Goal: Task Accomplishment & Management: Complete application form

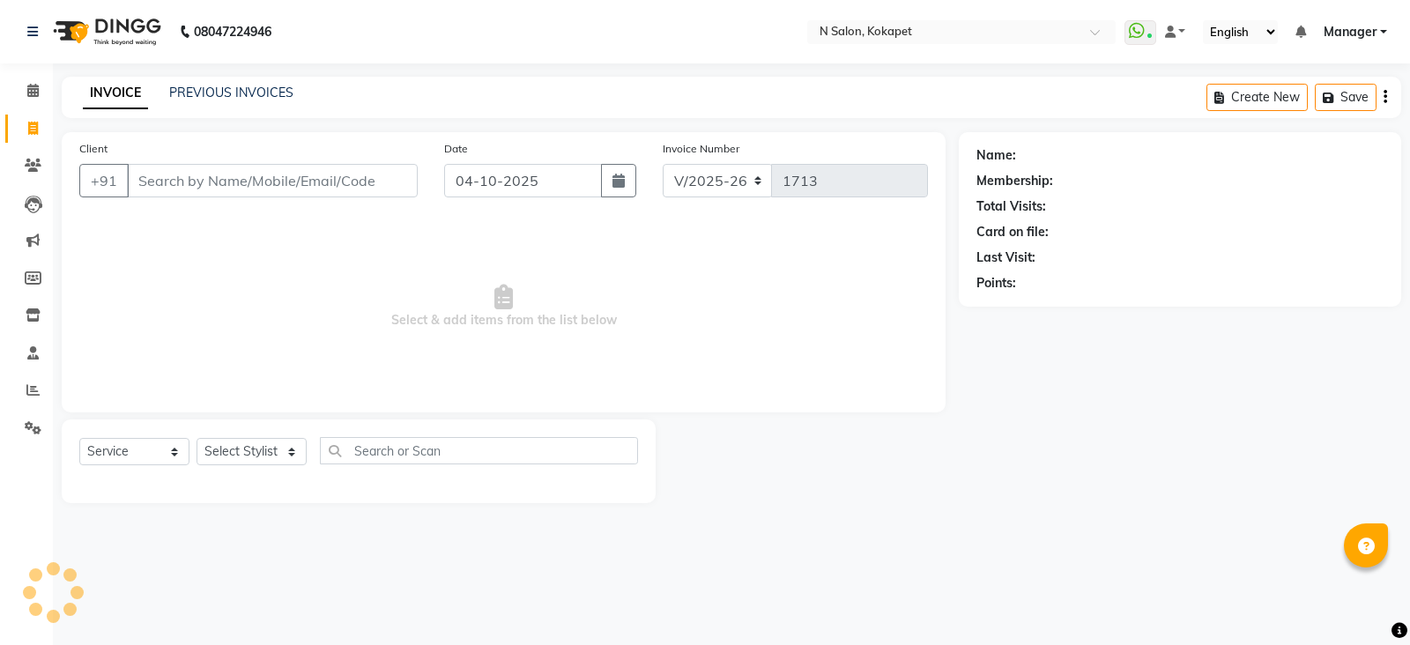
select select "7256"
select select "service"
click at [250, 464] on select "Select Stylist" at bounding box center [252, 451] width 110 height 27
select select "90082"
click at [197, 439] on select "Select Stylist [PERSON_NAME] [PERSON_NAME] pedicurist [DEMOGRAPHIC_DATA] Manage…" at bounding box center [252, 451] width 110 height 27
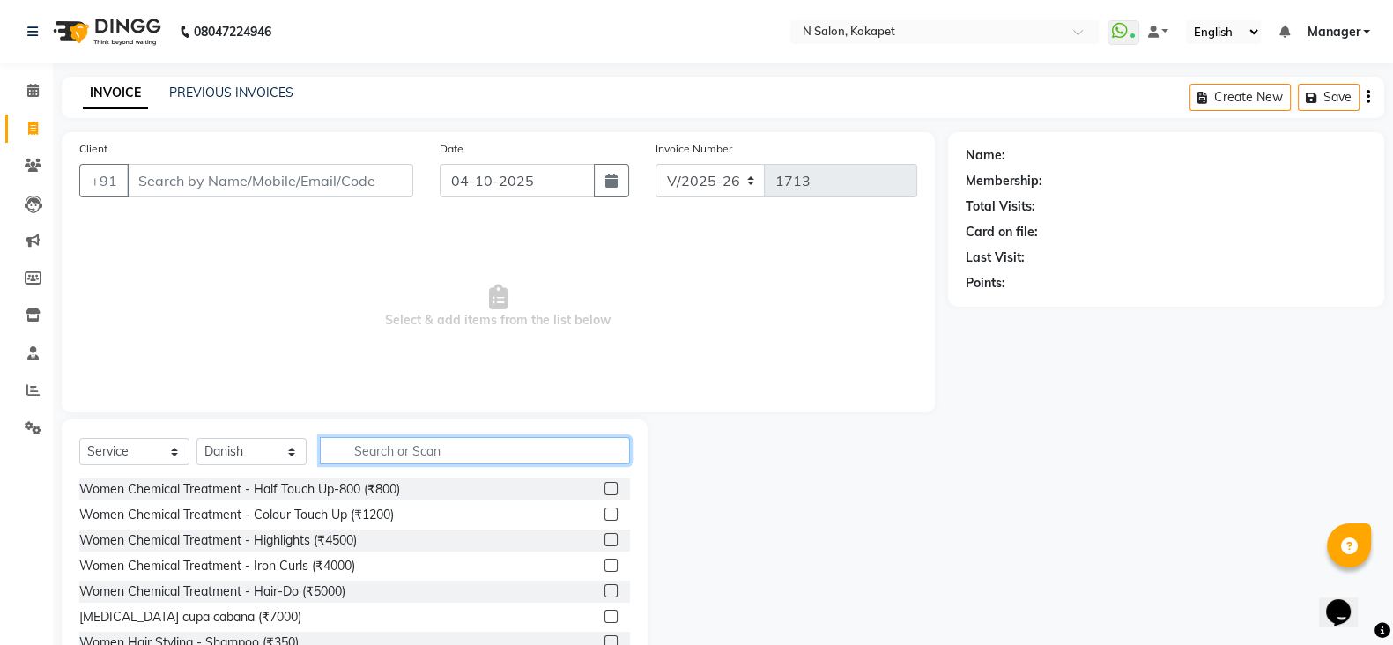
click at [459, 458] on input "text" at bounding box center [475, 450] width 310 height 27
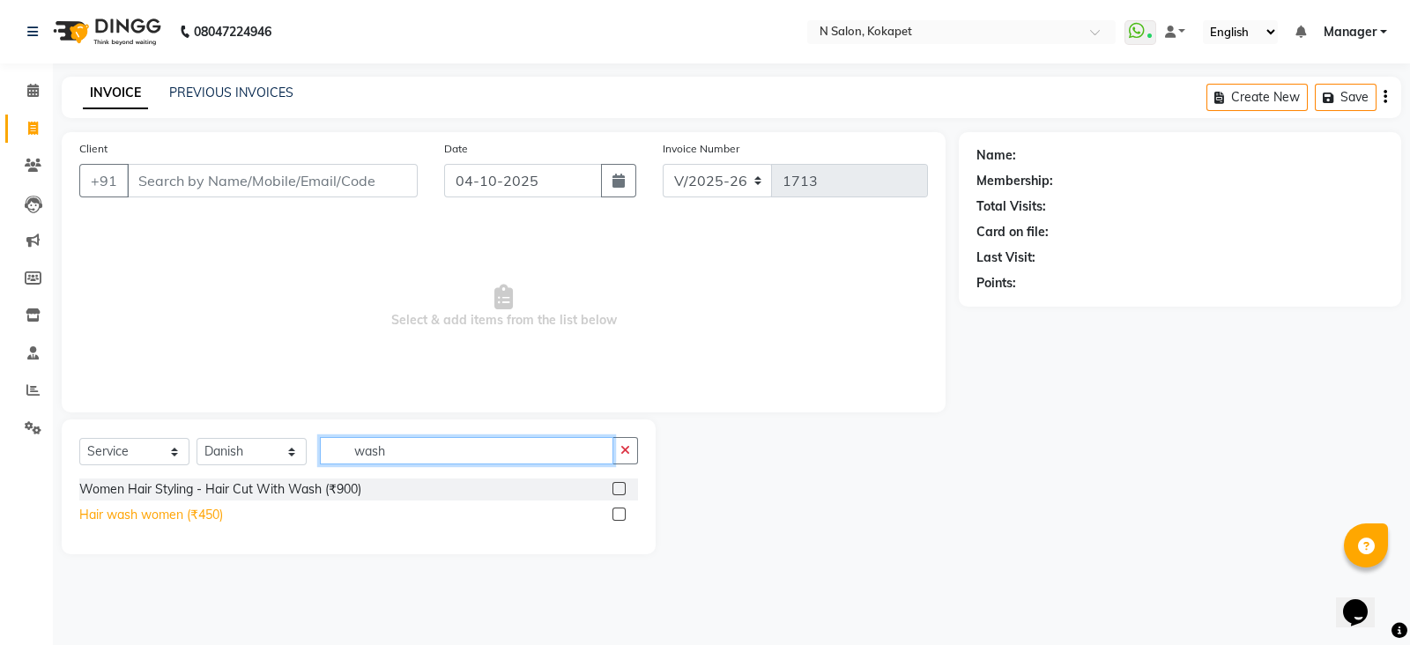
type input "wash"
click at [147, 515] on div "Hair wash women (₹450)" at bounding box center [151, 515] width 144 height 19
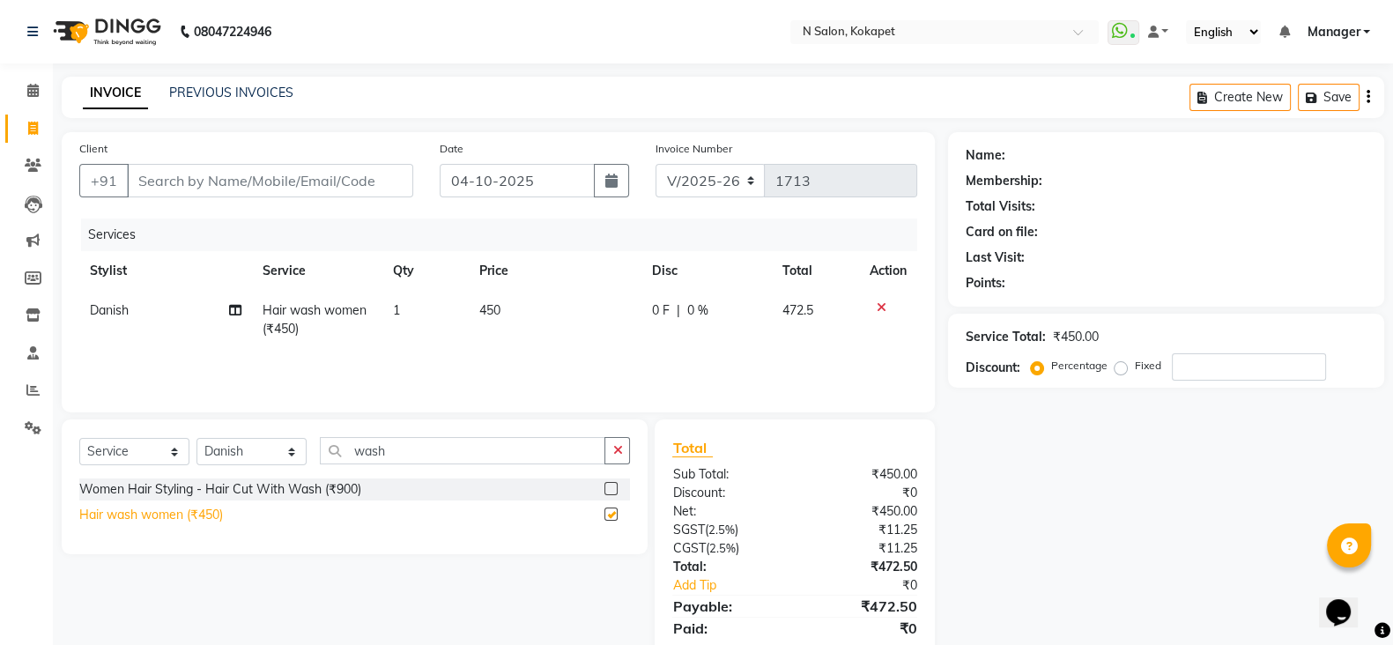
checkbox input "false"
drag, startPoint x: 450, startPoint y: 429, endPoint x: 434, endPoint y: 447, distance: 24.3
click at [434, 447] on div "Select Service Product Membership Package Voucher Prepaid Gift Card Select Styl…" at bounding box center [355, 486] width 586 height 135
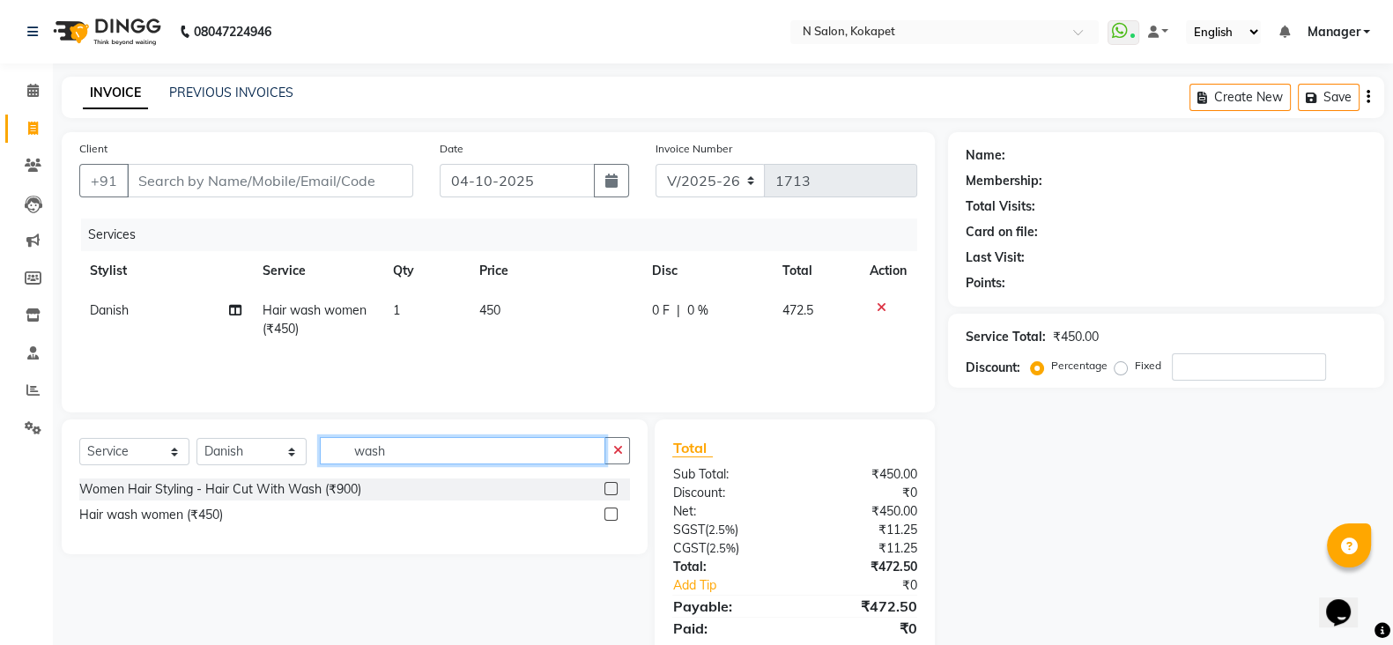
drag, startPoint x: 434, startPoint y: 447, endPoint x: 230, endPoint y: 436, distance: 203.8
click at [230, 436] on div "Select Service Product Membership Package Voucher Prepaid Gift Card Select Styl…" at bounding box center [355, 486] width 586 height 135
type input "\"
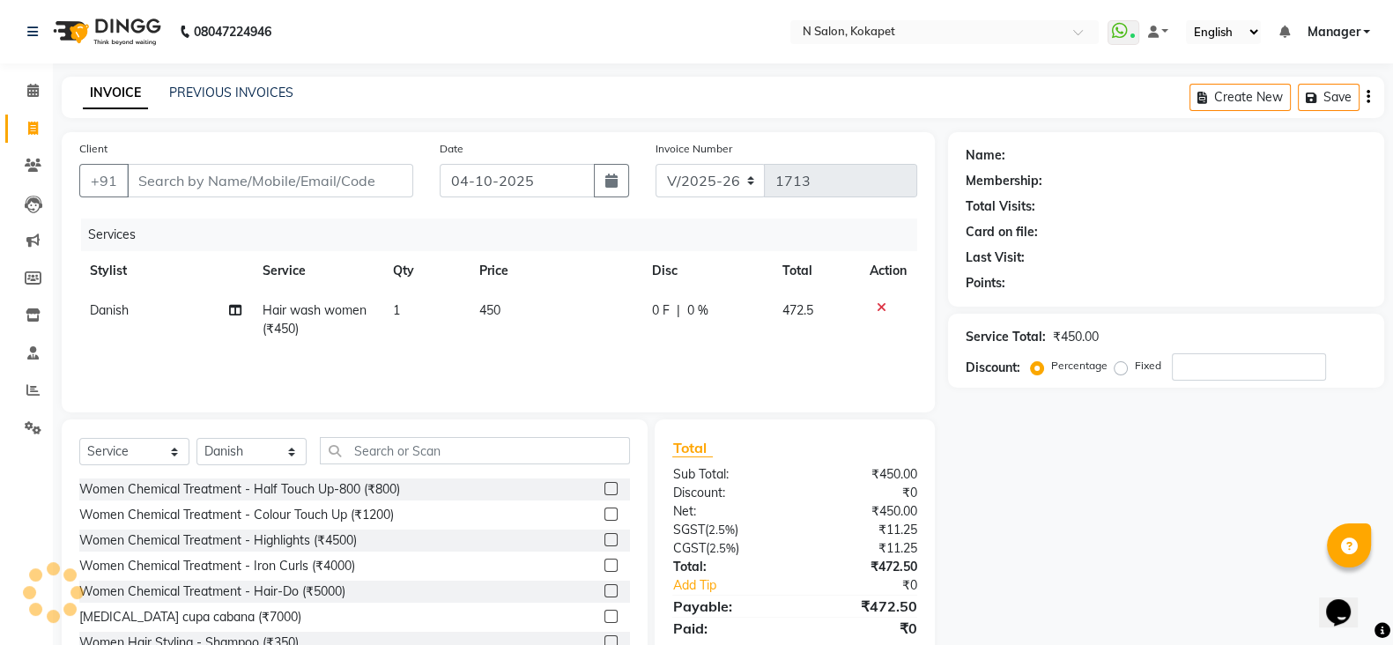
click at [518, 300] on td "450" at bounding box center [555, 320] width 173 height 58
select select "90082"
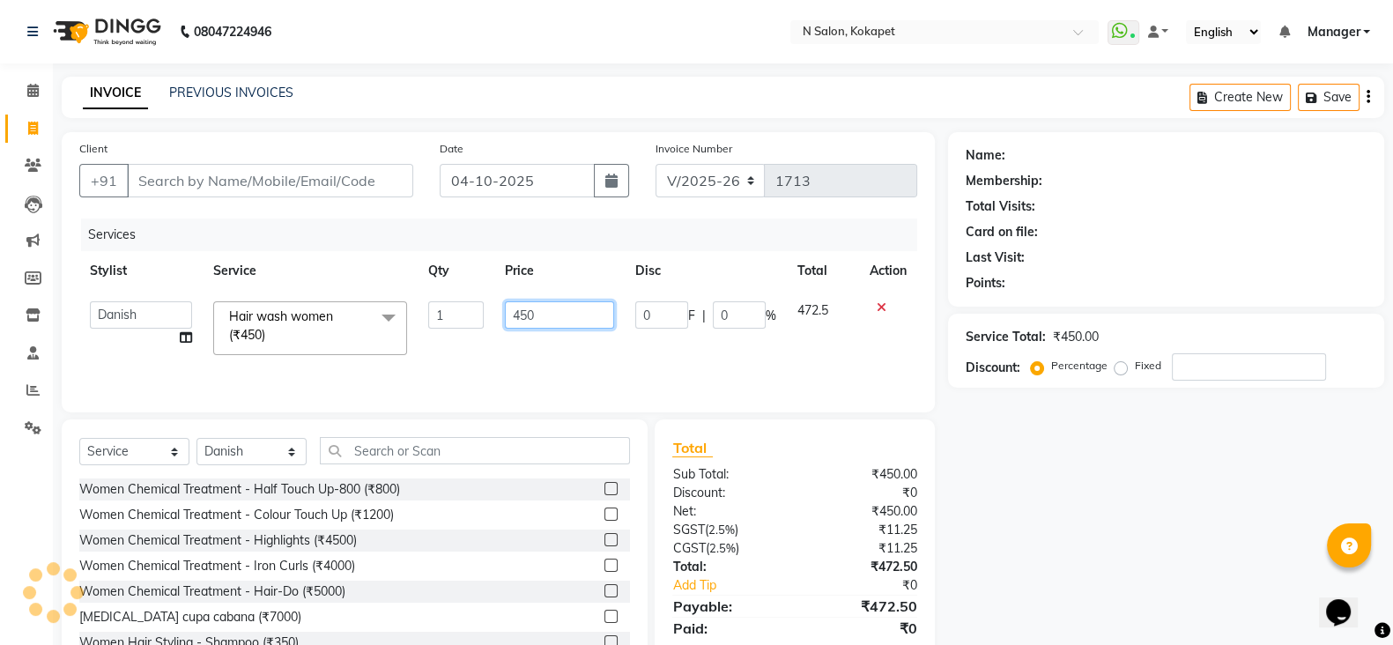
drag, startPoint x: 542, startPoint y: 315, endPoint x: 458, endPoint y: 318, distance: 83.8
click at [458, 318] on tr "[PERSON_NAME] [PERSON_NAME] pedicurist [DEMOGRAPHIC_DATA] Manager [PERSON_NAME]…" at bounding box center [498, 328] width 838 height 75
type input "550"
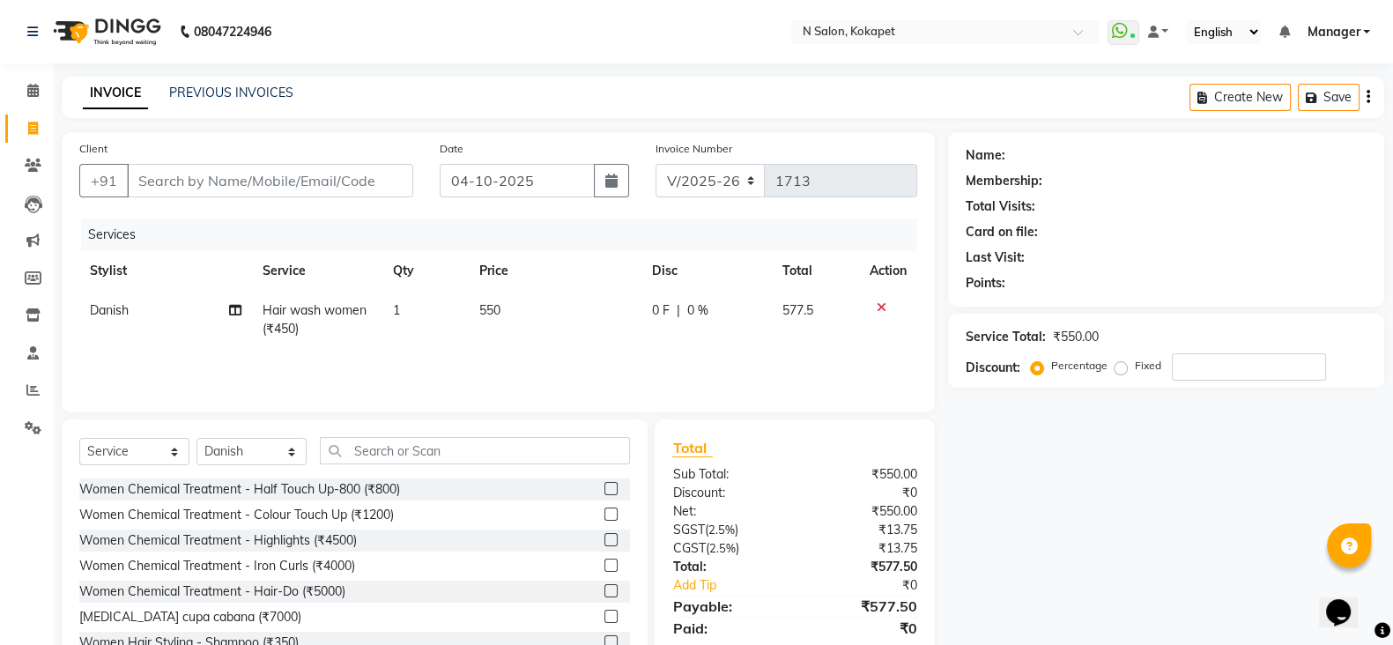
scroll to position [62, 0]
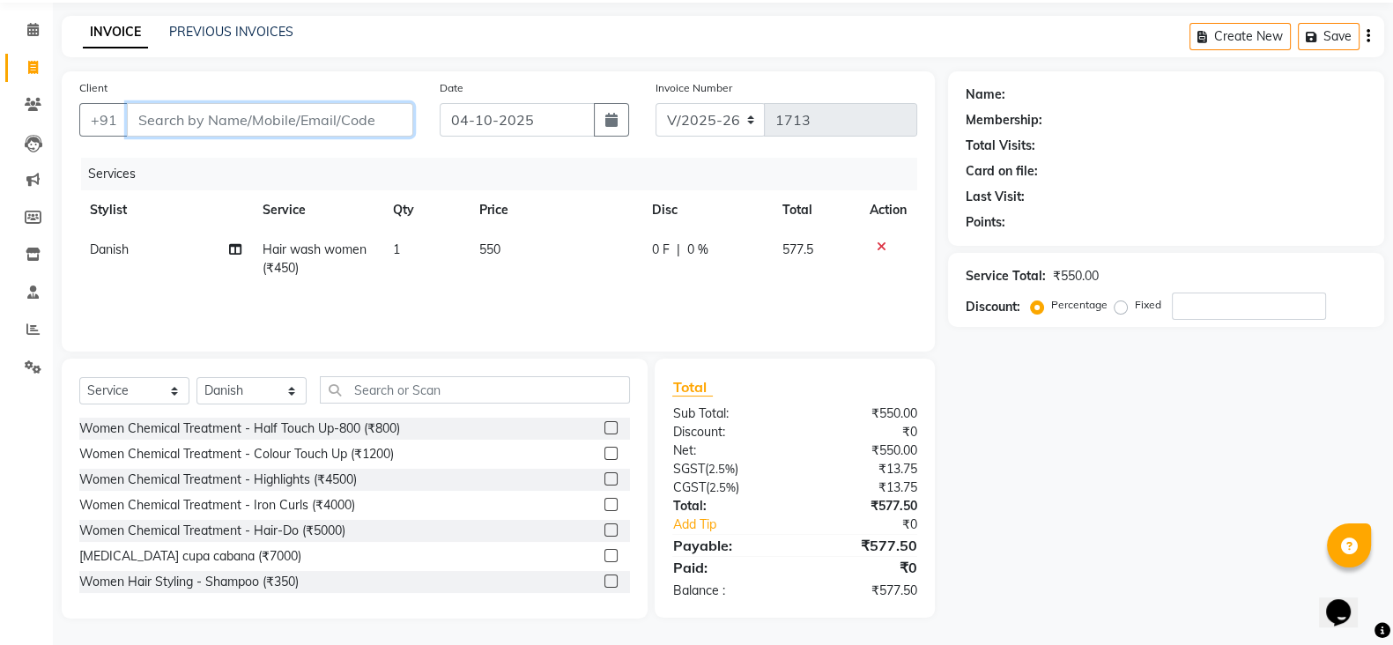
click at [294, 118] on input "Client" at bounding box center [270, 119] width 286 height 33
type input "s"
type input "0"
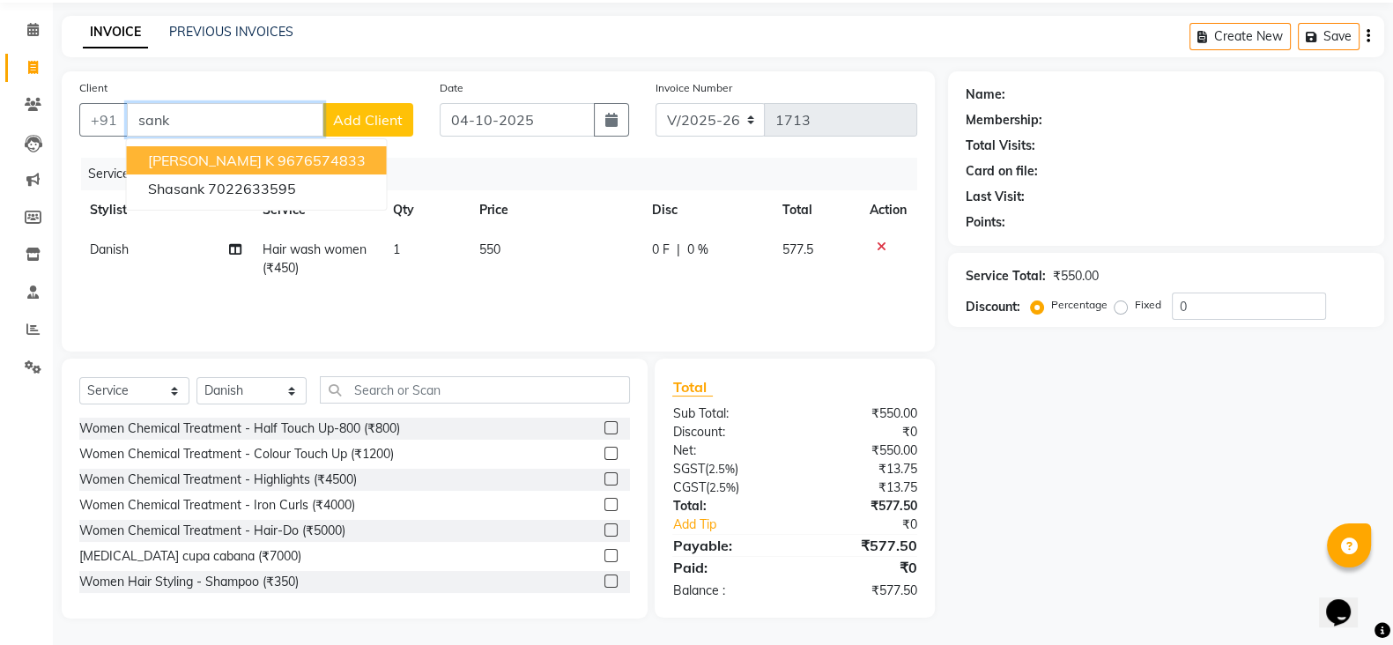
click at [213, 155] on span "[PERSON_NAME] k" at bounding box center [211, 161] width 126 height 18
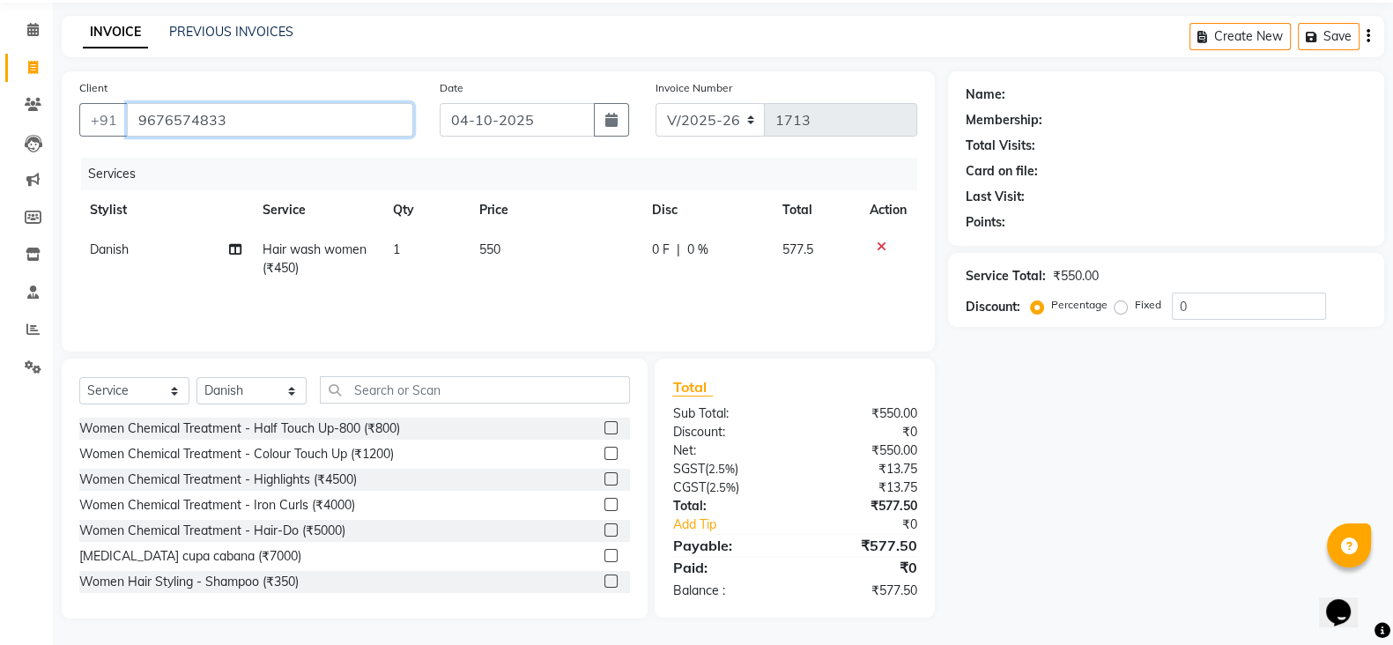
type input "9676574833"
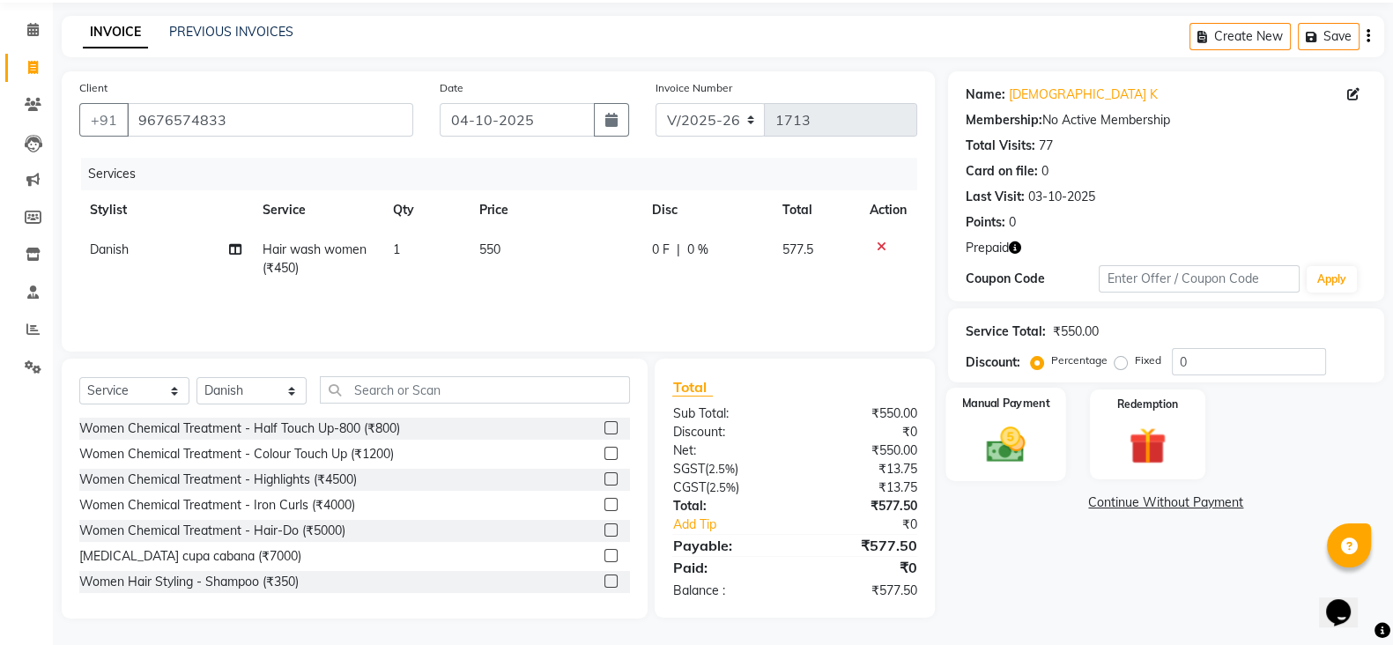
click at [1019, 413] on div "Manual Payment" at bounding box center [1006, 434] width 121 height 93
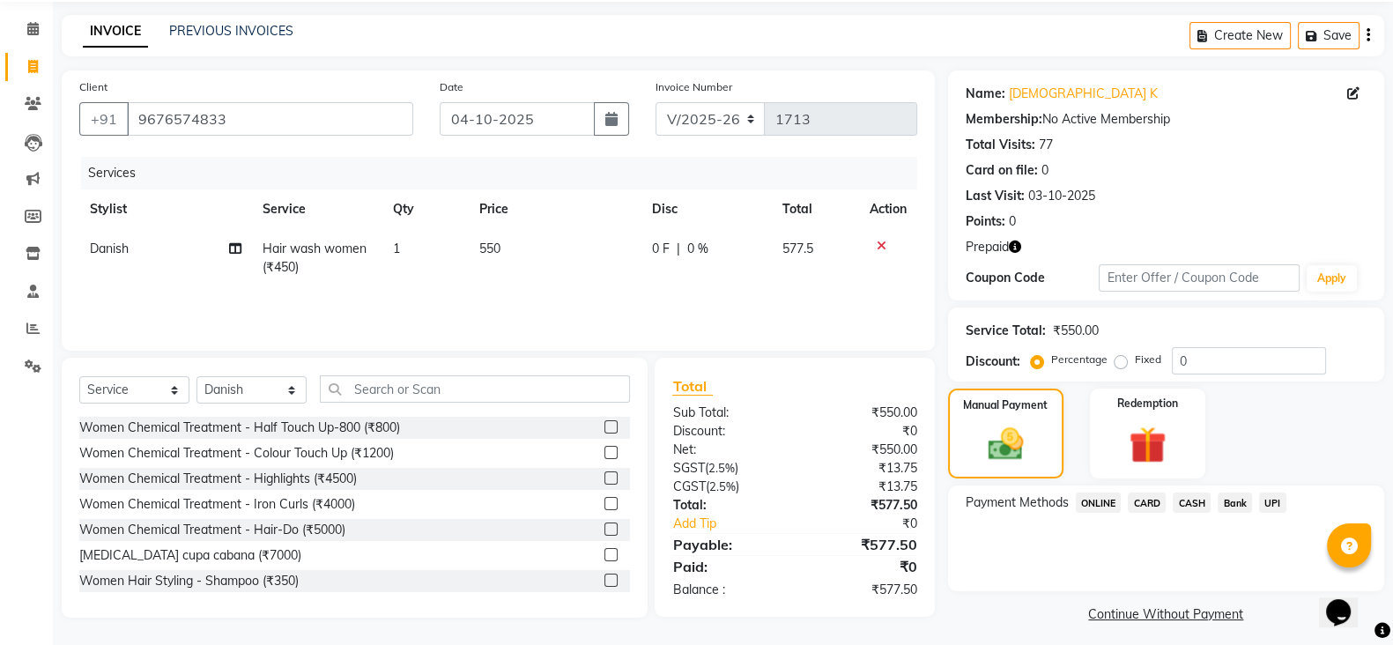
click at [1094, 500] on span "ONLINE" at bounding box center [1099, 503] width 46 height 20
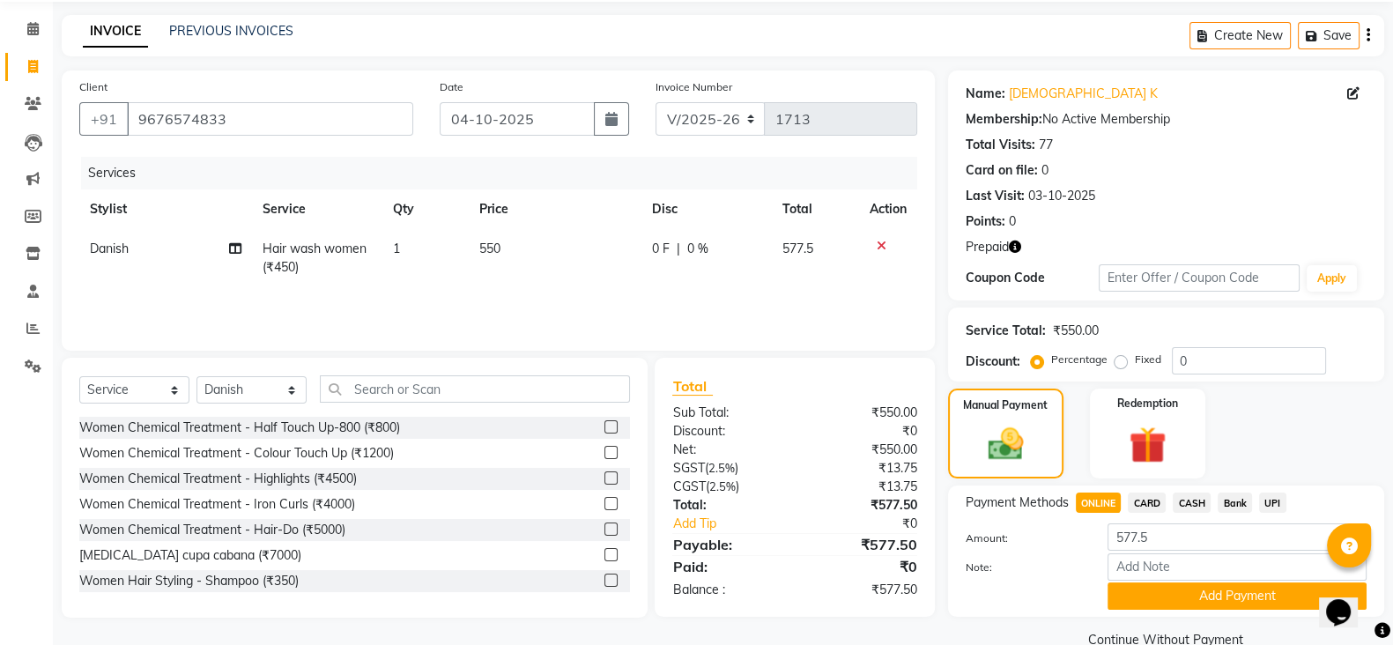
scroll to position [97, 0]
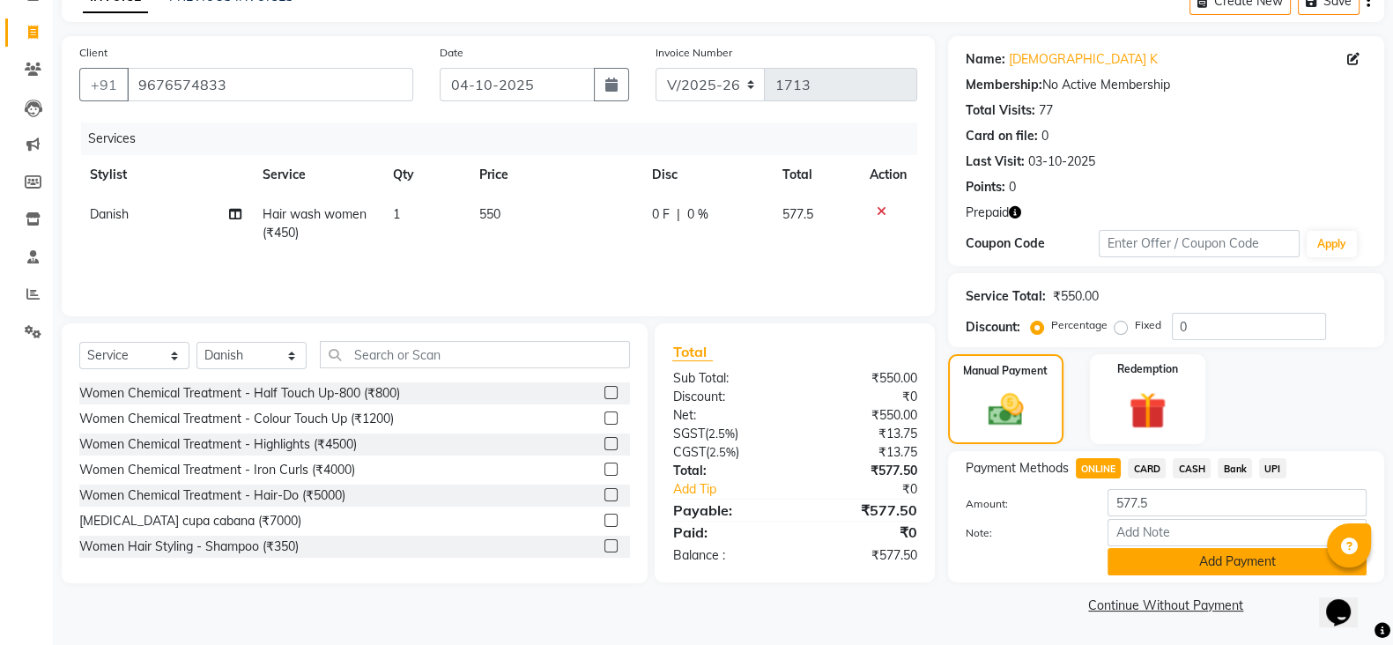
click at [1190, 553] on button "Add Payment" at bounding box center [1237, 561] width 259 height 27
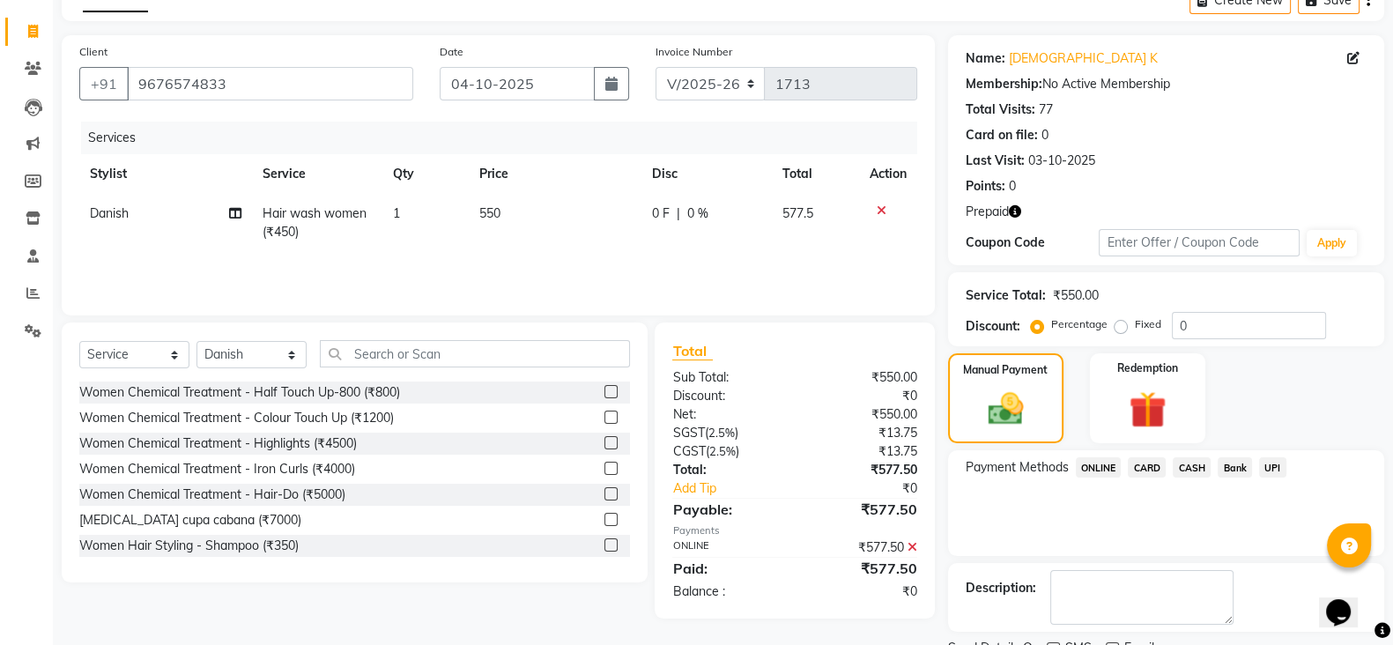
scroll to position [169, 0]
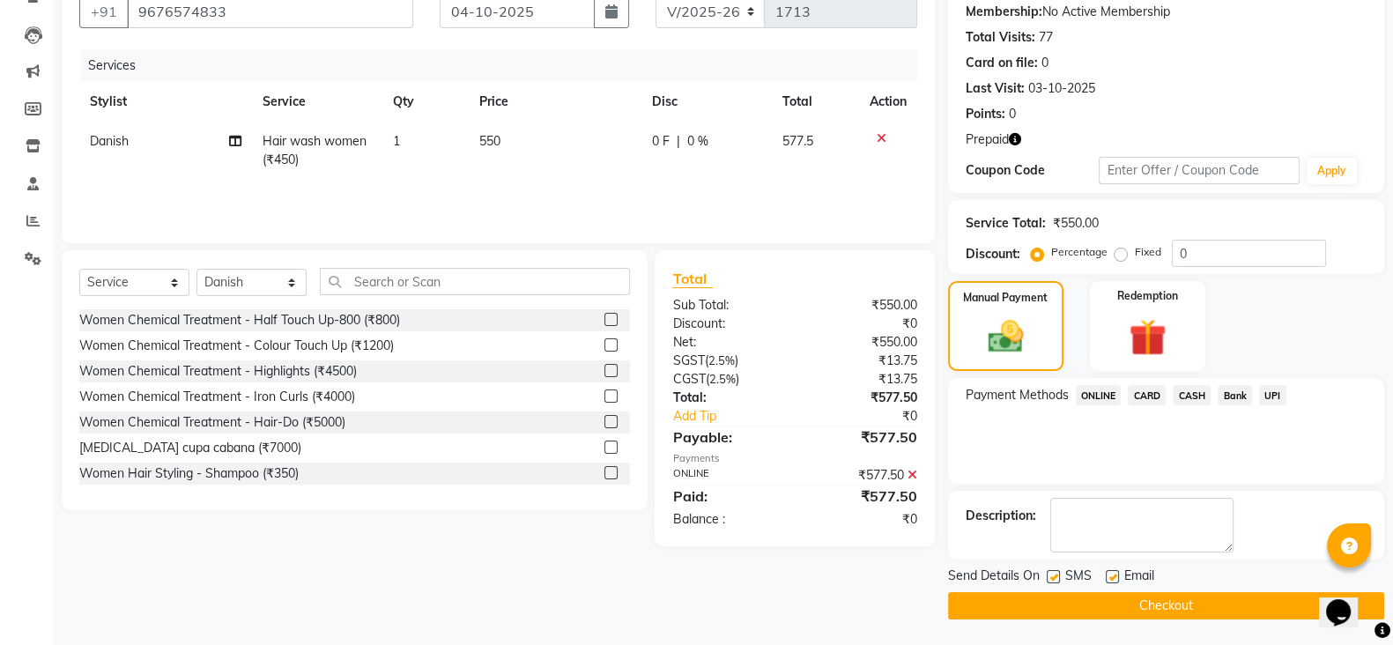
click at [1196, 608] on button "Checkout" at bounding box center [1166, 605] width 436 height 27
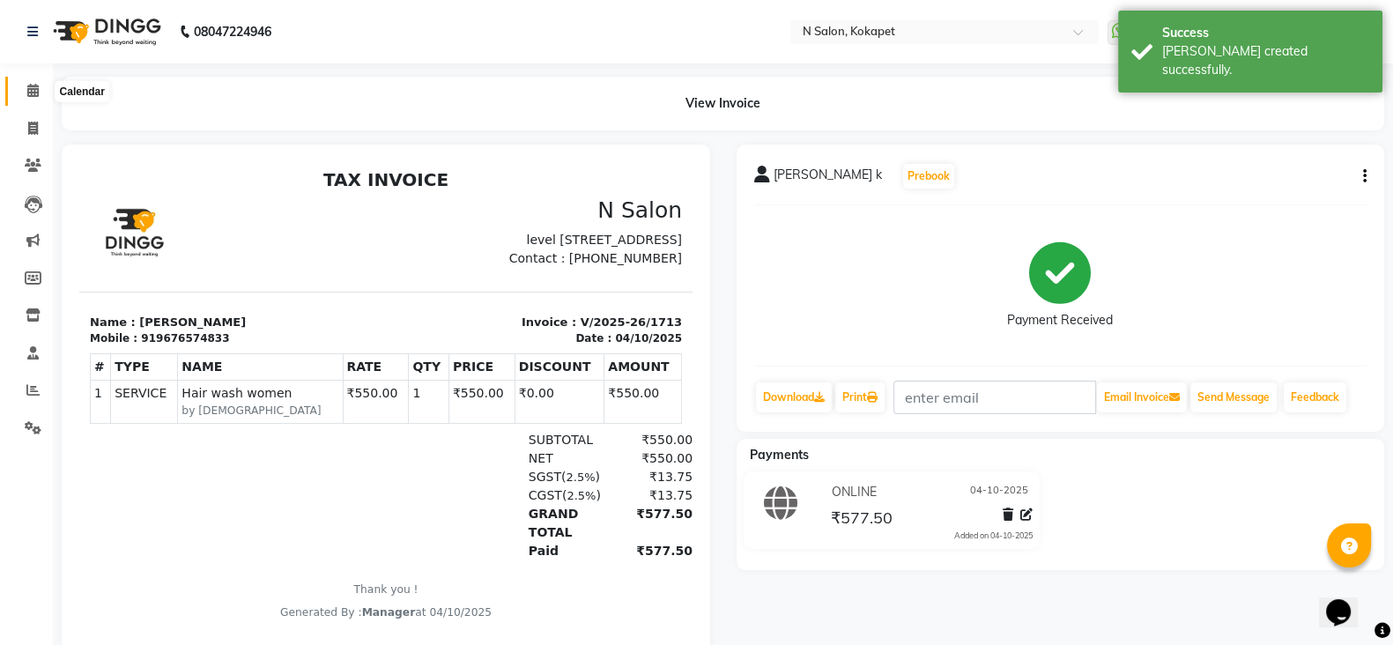
click at [44, 95] on span at bounding box center [33, 91] width 31 height 20
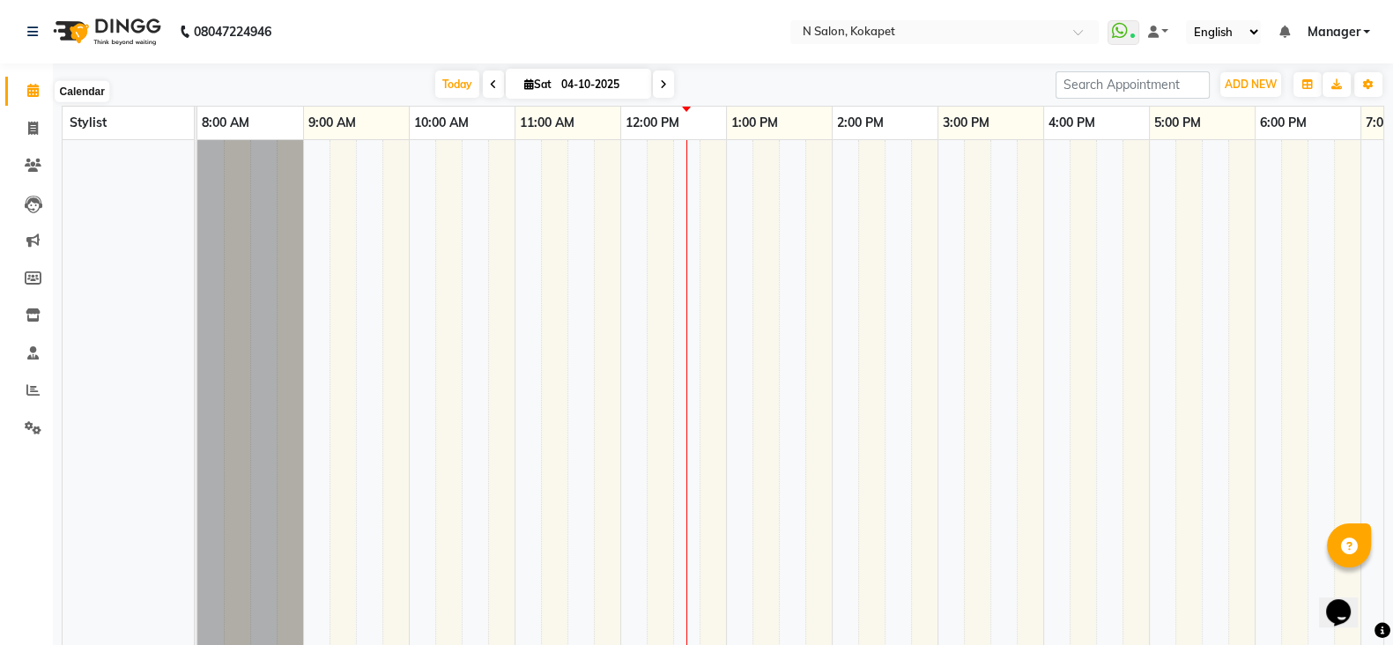
click at [26, 95] on span at bounding box center [33, 91] width 31 height 20
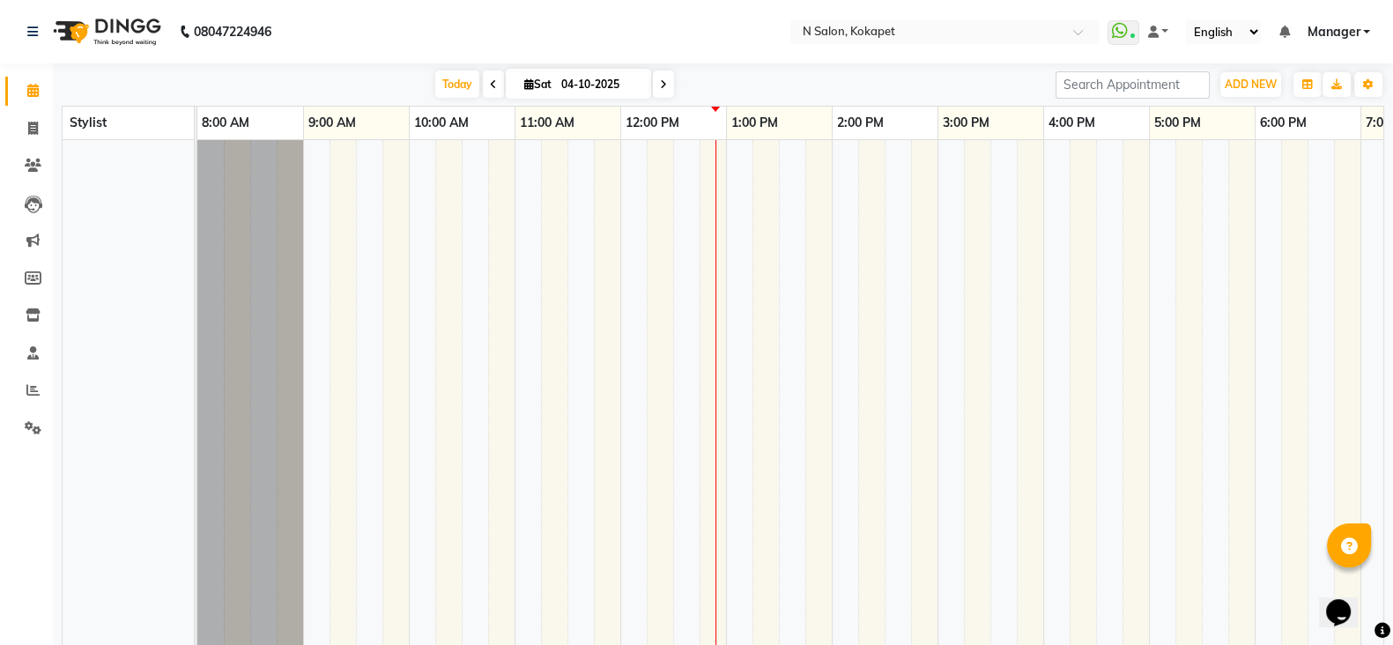
click at [732, 39] on nav "08047224946 Select Location × N Salon, Kokapet WhatsApp Status ✕ Status: Connec…" at bounding box center [696, 31] width 1393 height 63
